Goal: Task Accomplishment & Management: Use online tool/utility

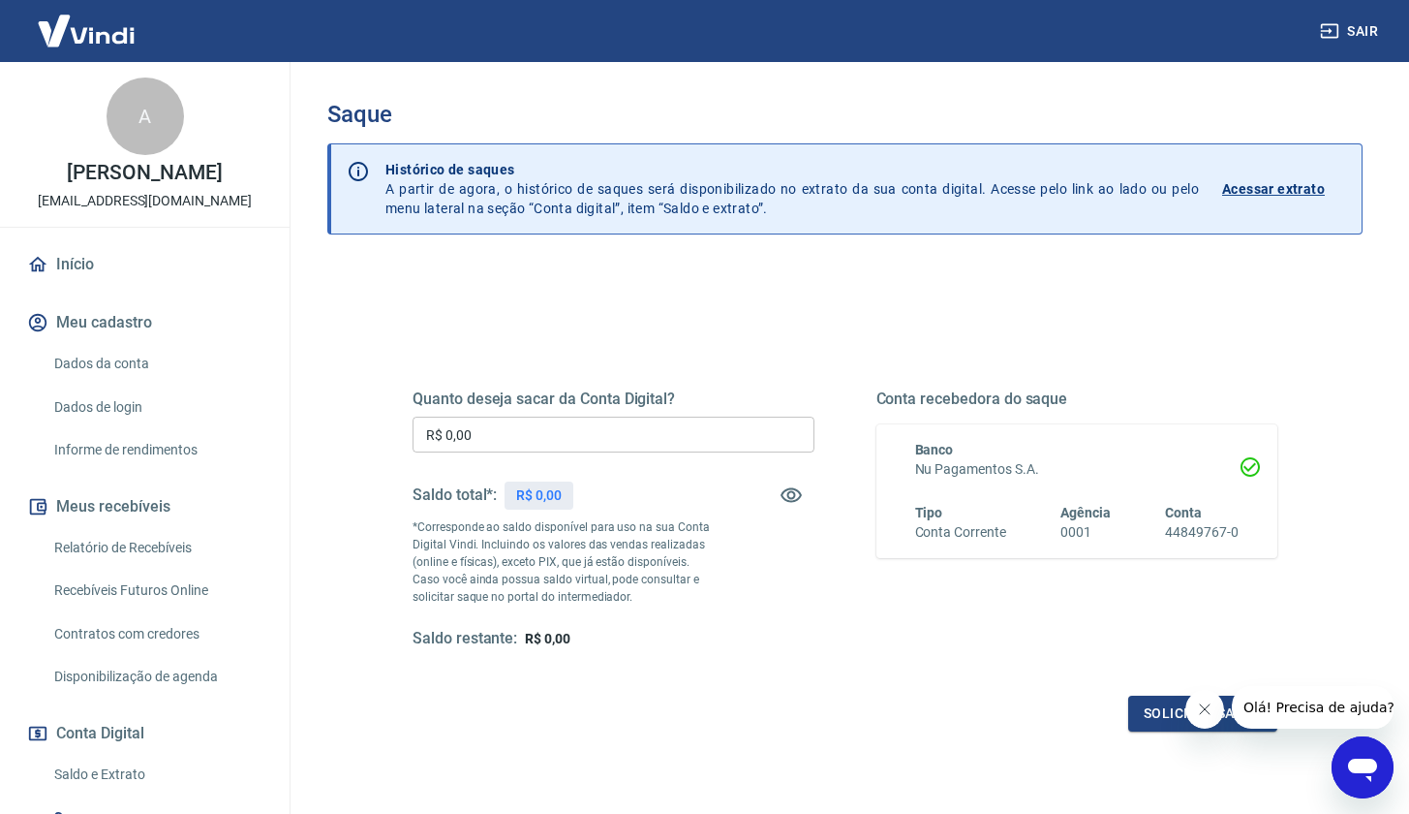
click at [563, 433] on input "R$ 0,00" at bounding box center [614, 435] width 402 height 36
type input "R$ 1.130,04"
click at [886, 579] on div "Conta recebedora do saque Banco Nu Pagamentos S.A. Tipo Conta Corrente Agência …" at bounding box center [1078, 519] width 402 height 260
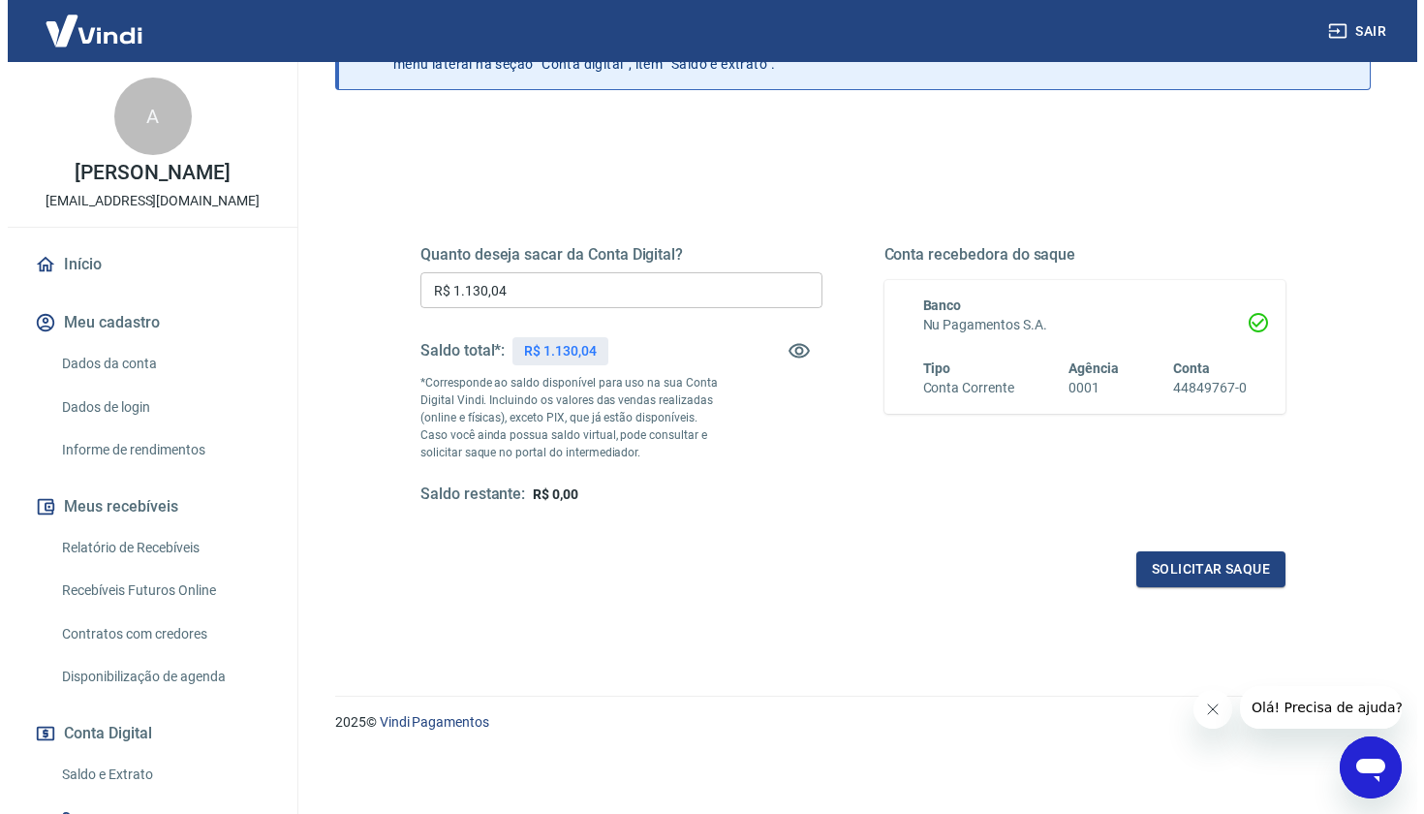
scroll to position [143, 0]
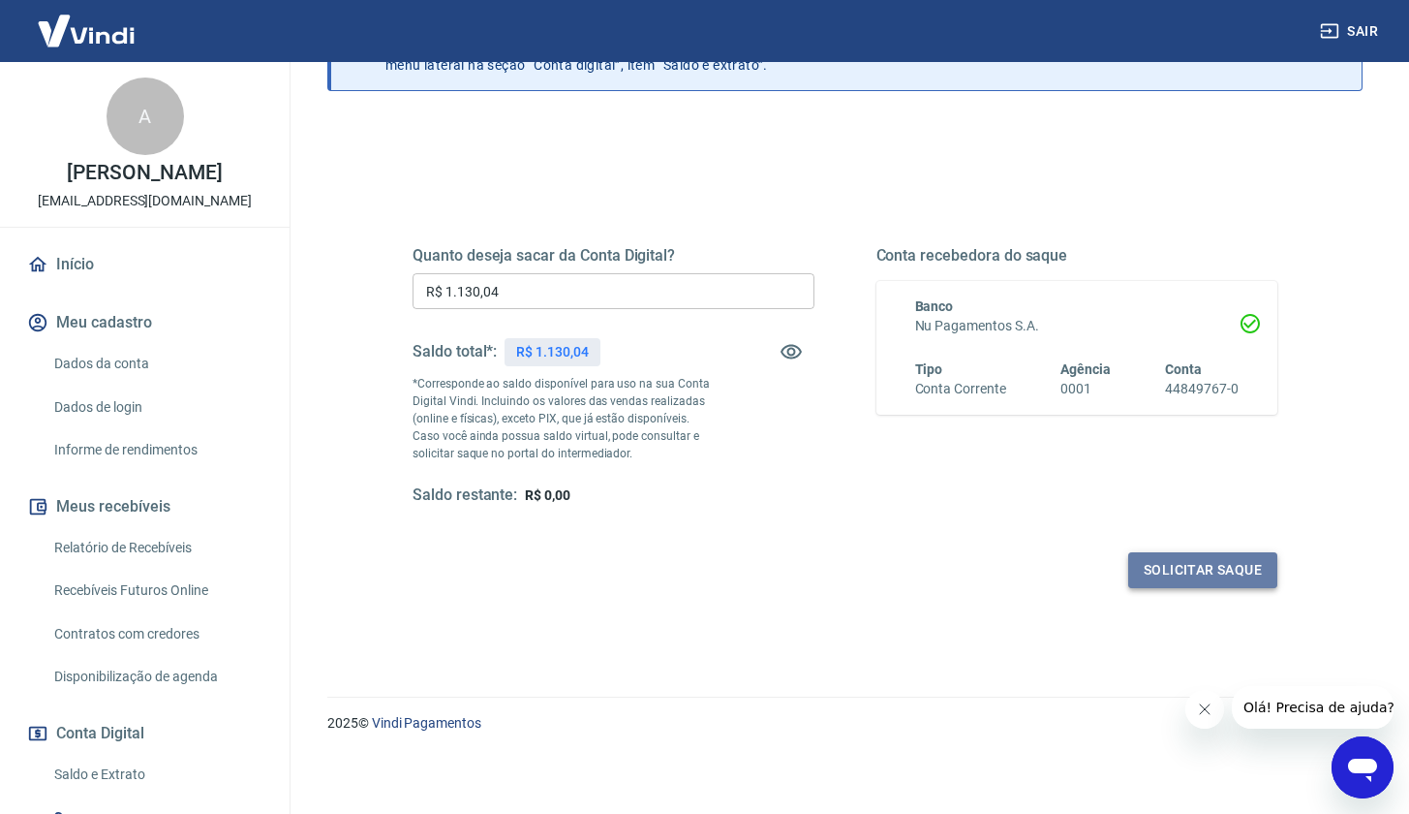
click at [1225, 573] on button "Solicitar saque" at bounding box center [1202, 570] width 149 height 36
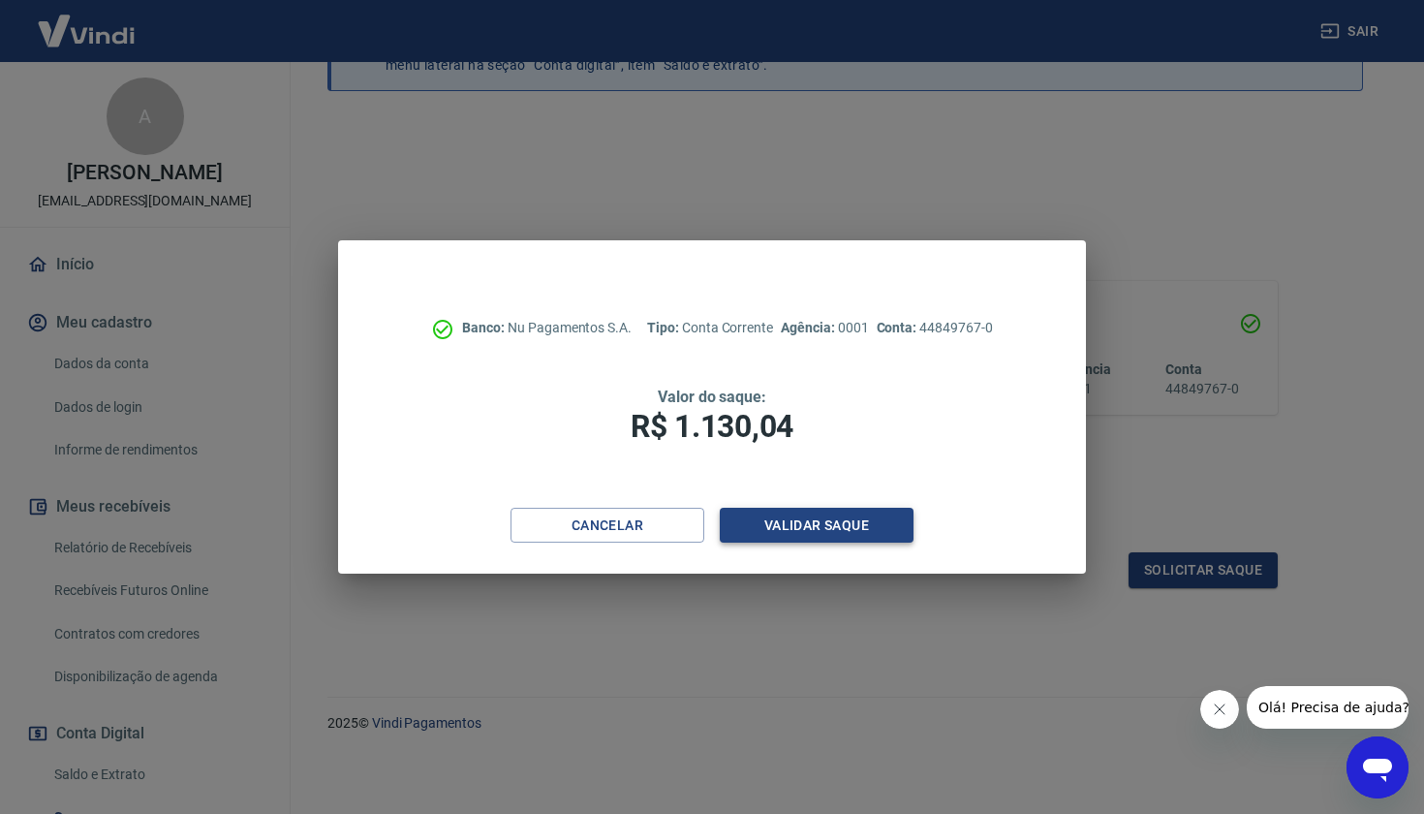
click at [861, 537] on button "Validar saque" at bounding box center [817, 526] width 194 height 36
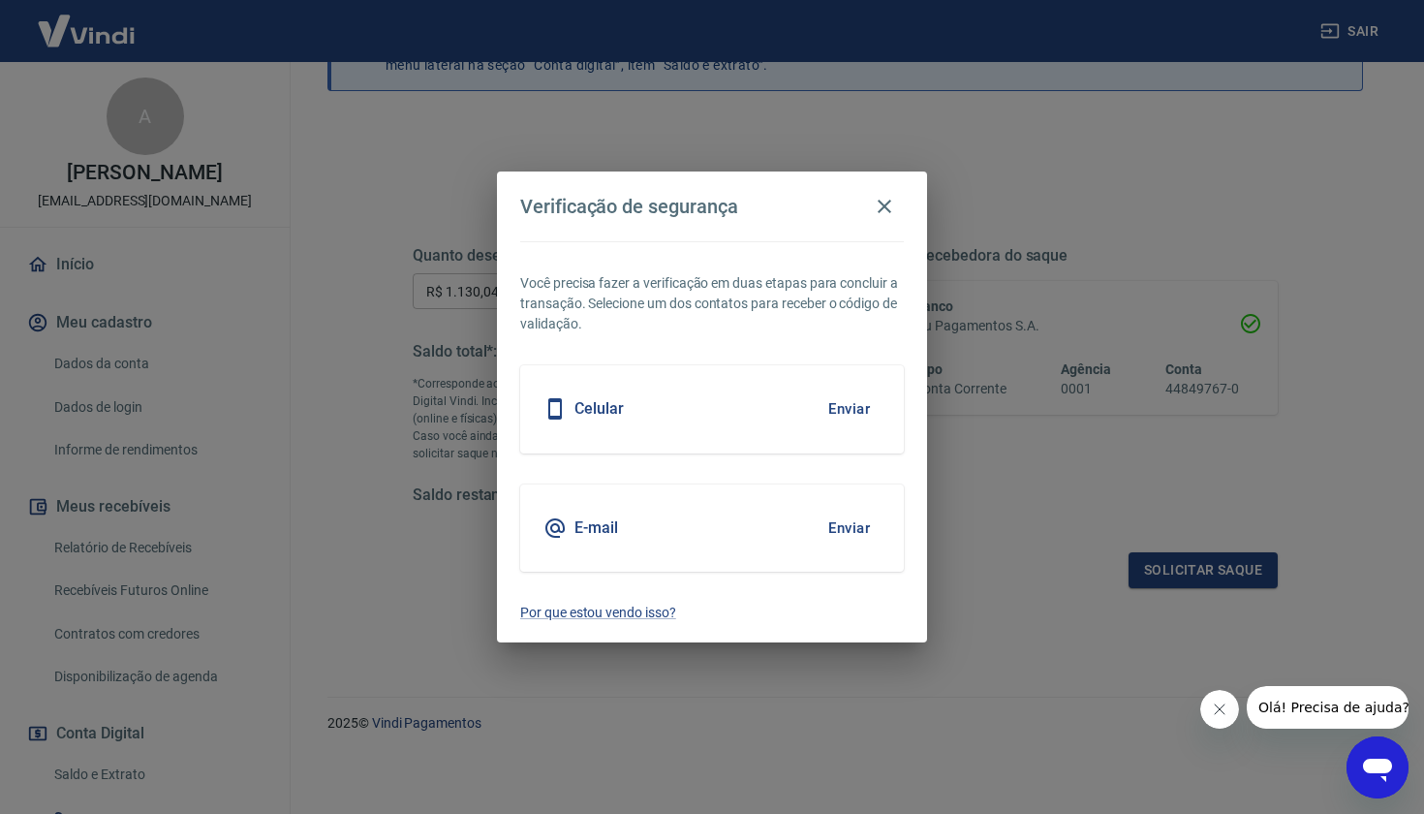
click at [859, 534] on button "Enviar" at bounding box center [849, 528] width 63 height 41
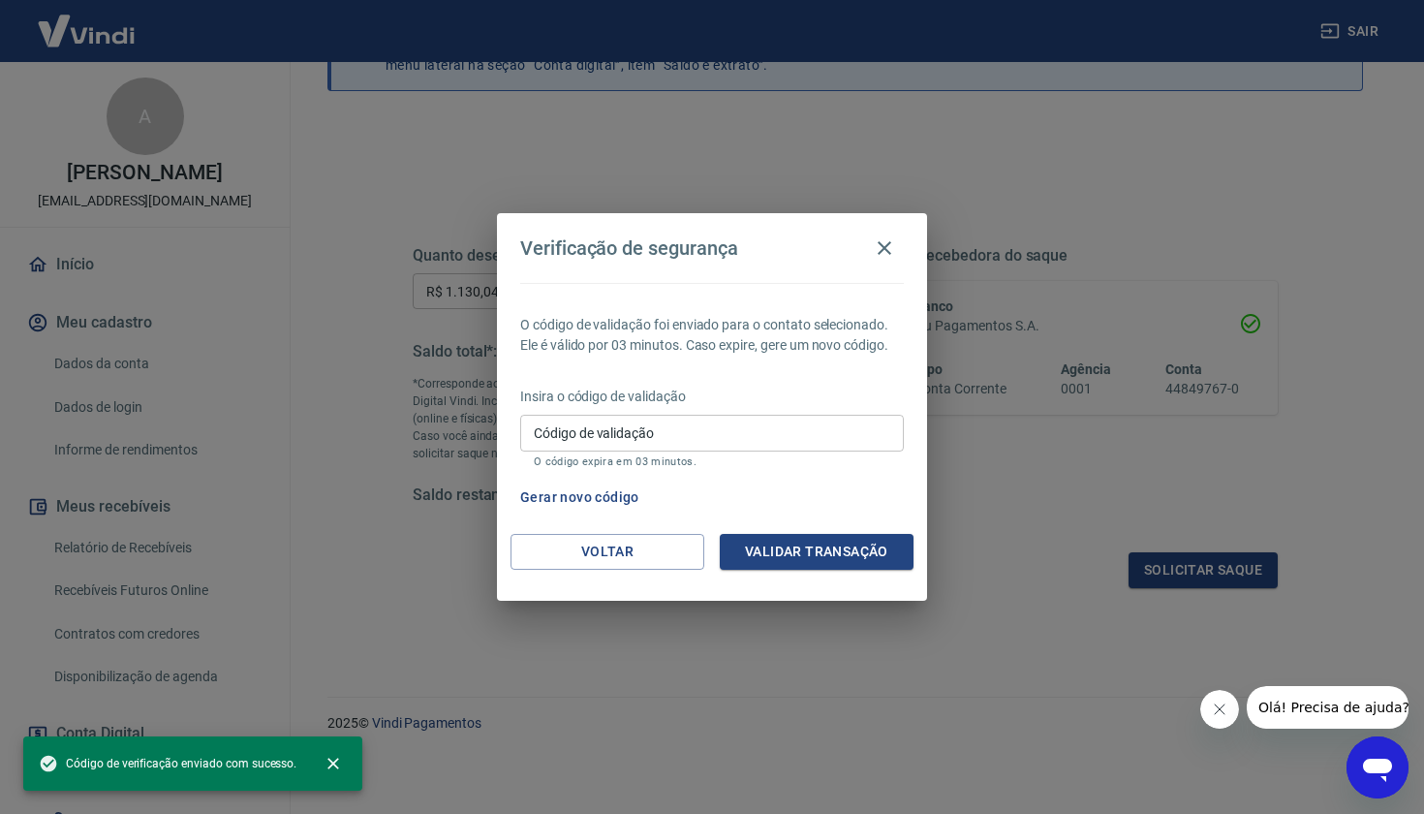
click at [753, 442] on input "Código de validação" at bounding box center [712, 433] width 384 height 36
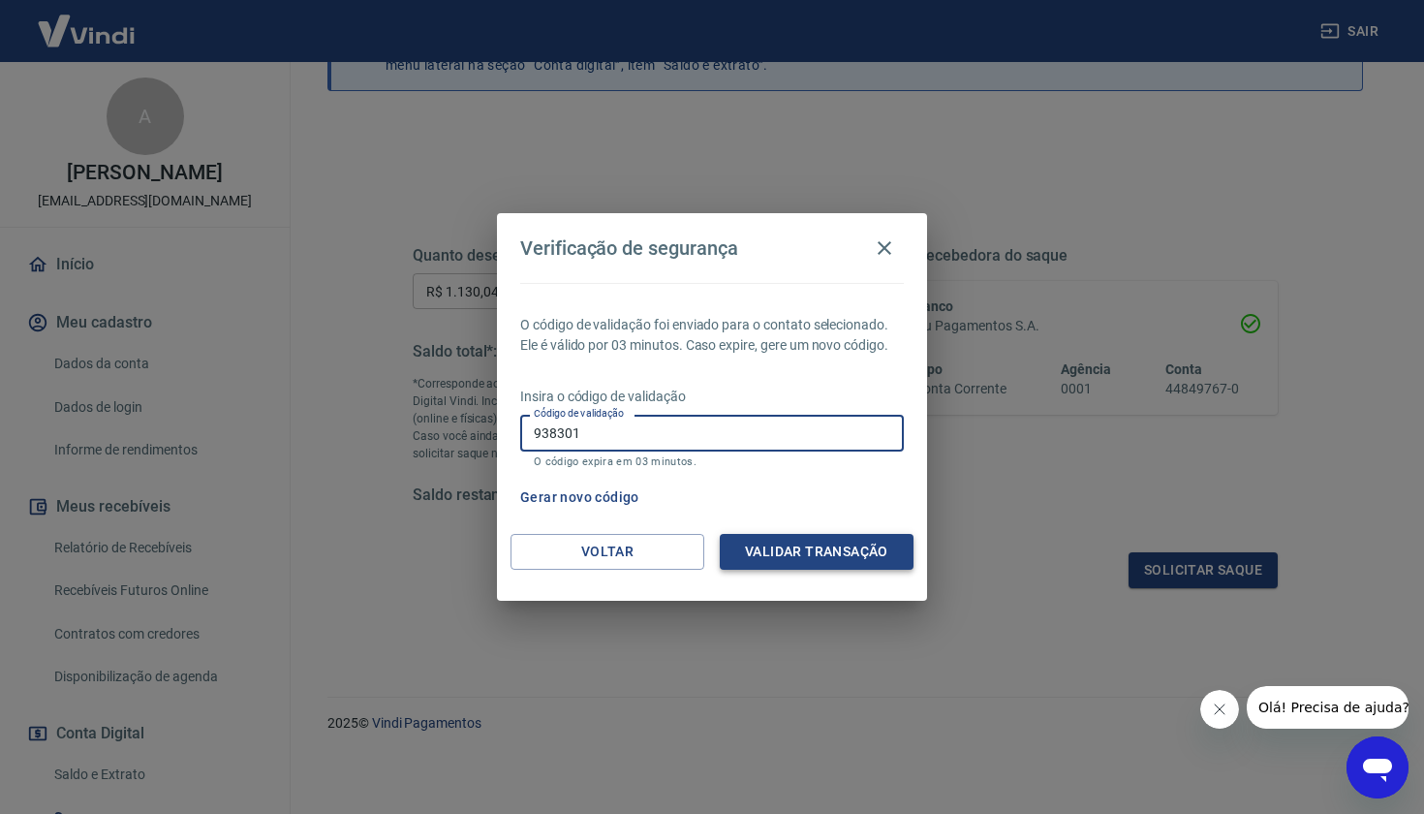
type input "938301"
click at [856, 559] on button "Validar transação" at bounding box center [817, 552] width 194 height 36
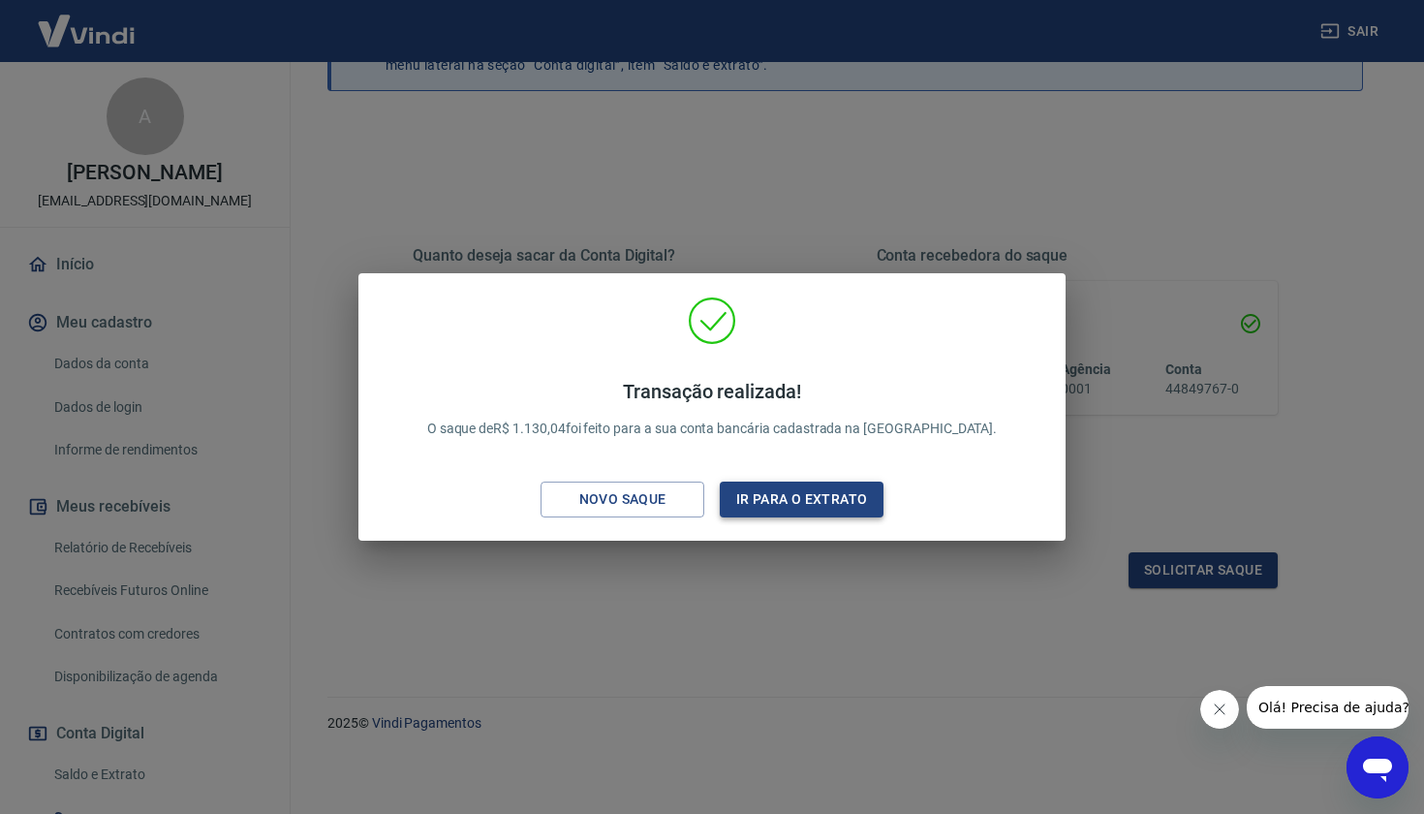
click at [802, 510] on button "Ir para o extrato" at bounding box center [802, 499] width 164 height 36
